Goal: Check status: Check status

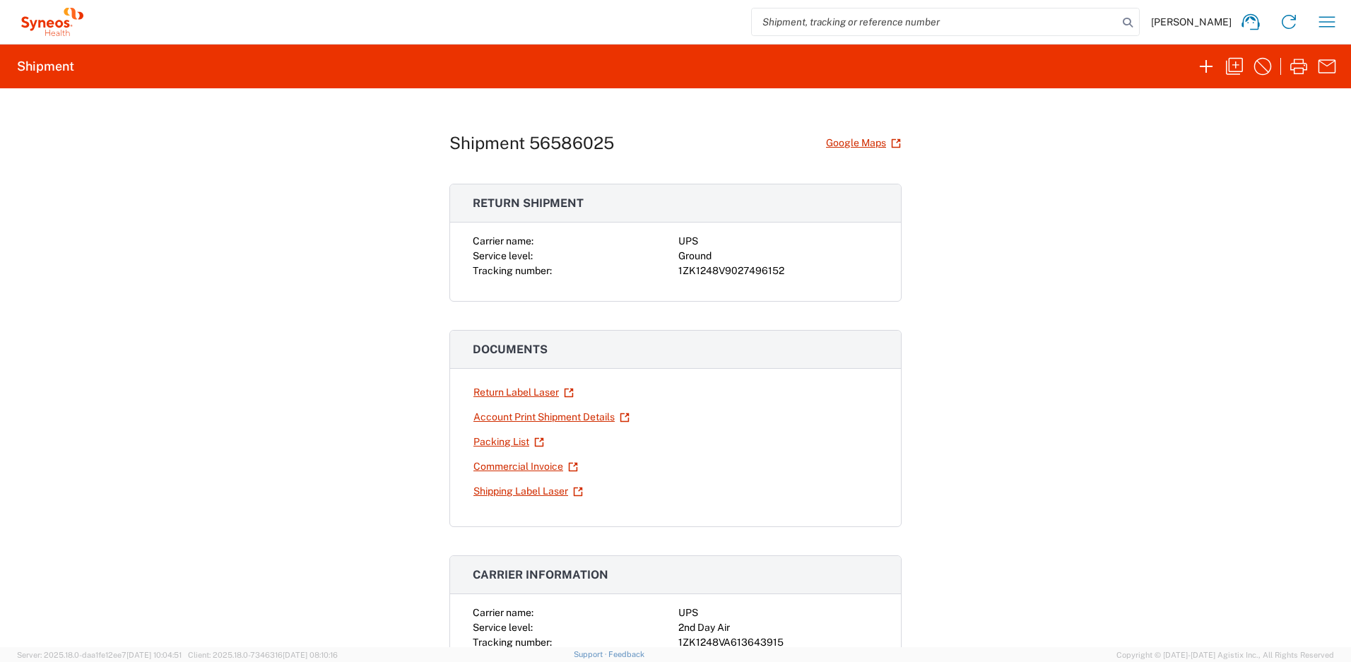
click at [931, 141] on div "Shipment 56586025 Google Maps Return shipment Carrier name: UPS Service level: …" at bounding box center [675, 367] width 1351 height 559
click at [1322, 32] on icon "button" at bounding box center [1327, 22] width 23 height 23
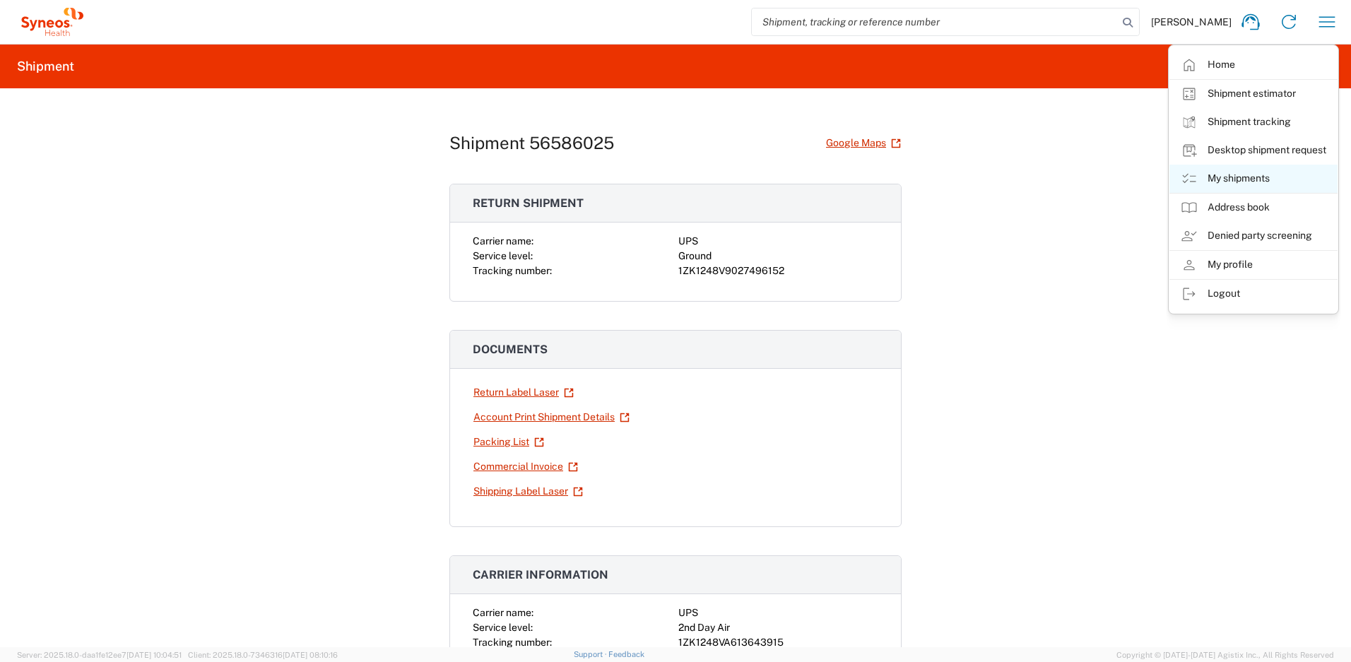
click at [1231, 169] on link "My shipments" at bounding box center [1253, 179] width 168 height 28
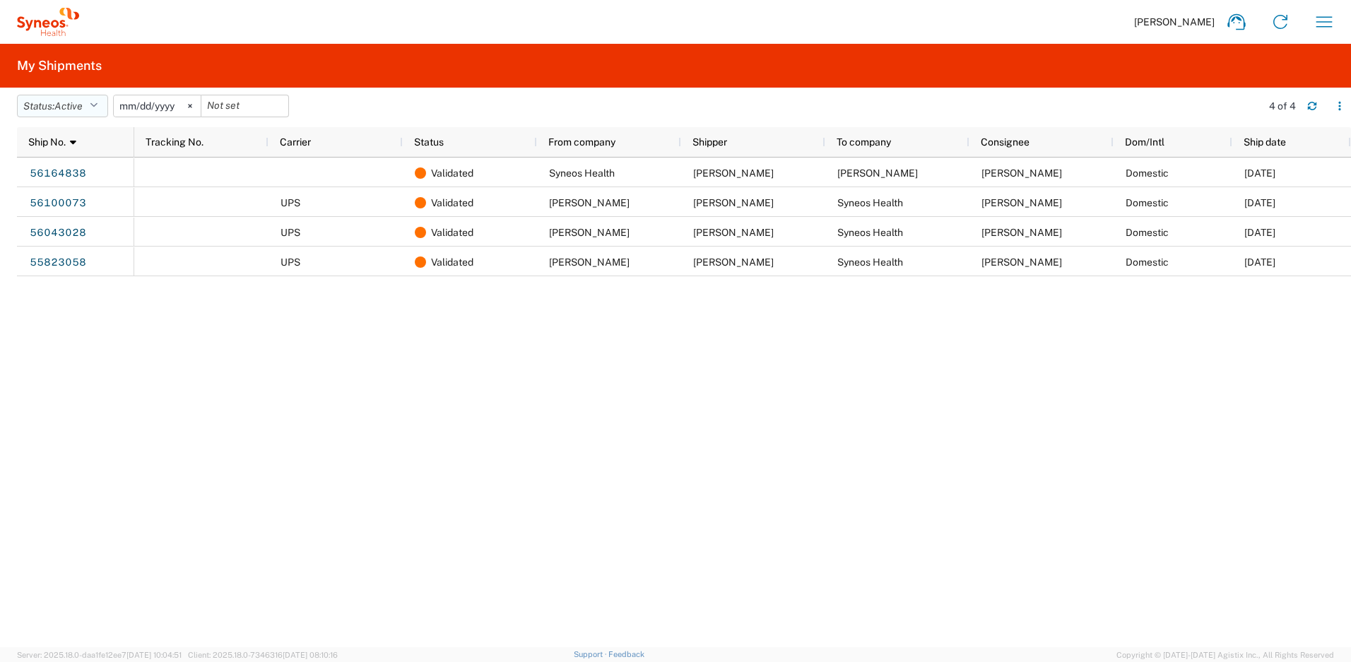
click at [98, 108] on icon "button" at bounding box center [94, 106] width 8 height 10
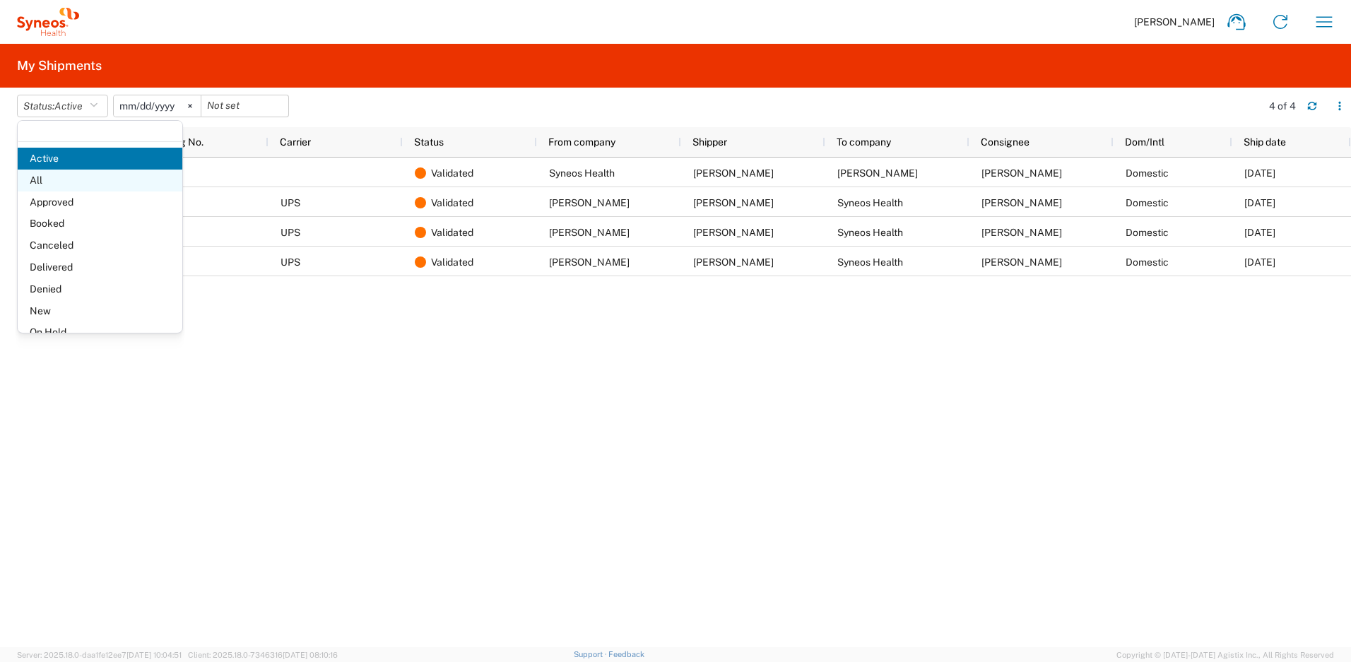
click at [81, 182] on span "All" at bounding box center [100, 181] width 165 height 22
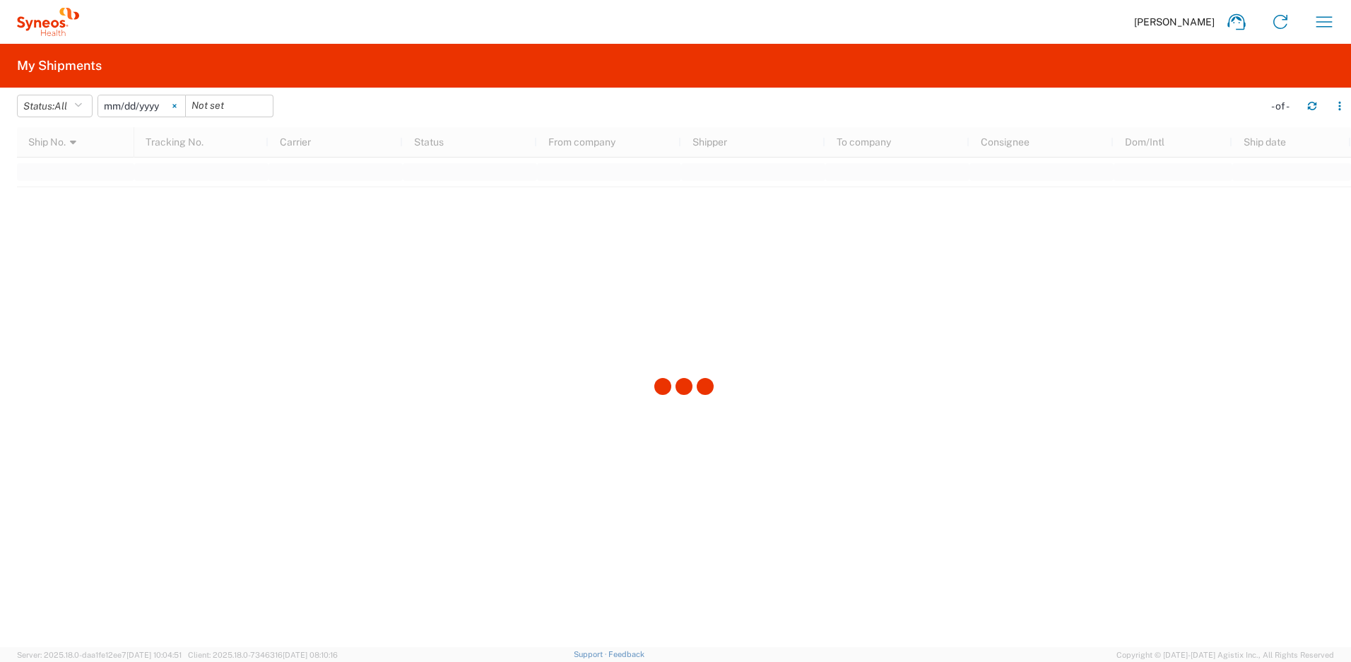
click at [176, 105] on icon at bounding box center [174, 107] width 4 height 4
